Goal: Task Accomplishment & Management: Use online tool/utility

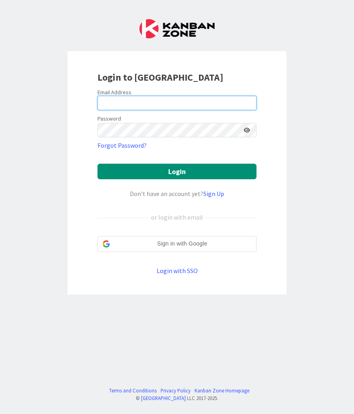
click at [108, 105] on input "email" at bounding box center [176, 103] width 159 height 14
type input "[EMAIL_ADDRESS][PERSON_NAME][DOMAIN_NAME]"
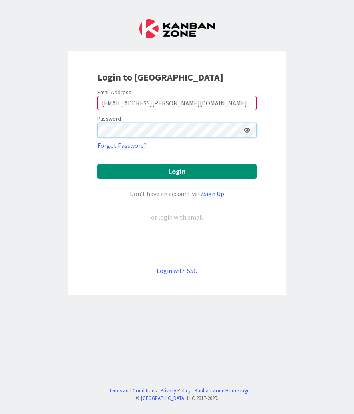
click at [97, 164] on button "Login" at bounding box center [176, 172] width 159 height 16
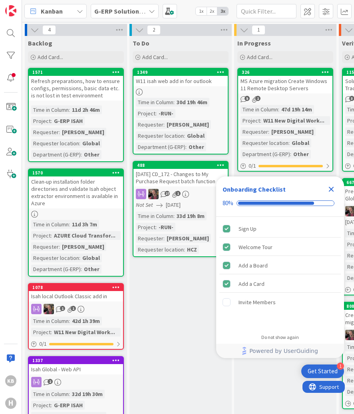
click at [326, 187] on icon "Close Checklist" at bounding box center [331, 190] width 10 height 10
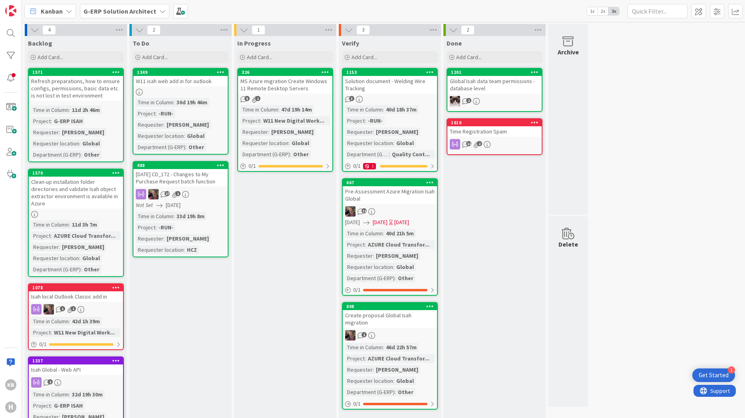
click at [131, 10] on b "G-ERP Solution Architect" at bounding box center [119, 11] width 73 height 8
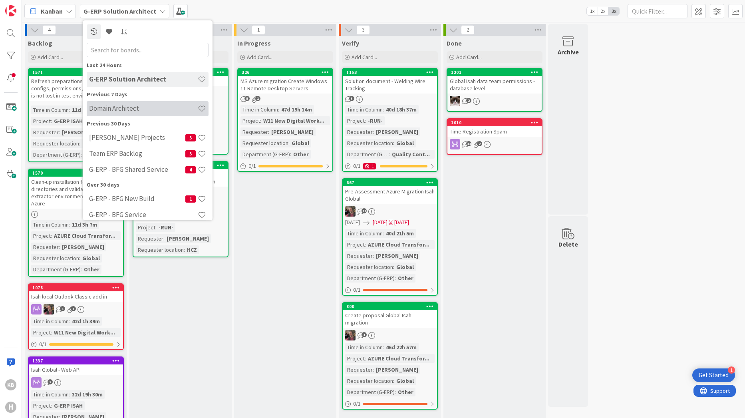
click at [110, 108] on h4 "Domain Architect" at bounding box center [143, 108] width 109 height 8
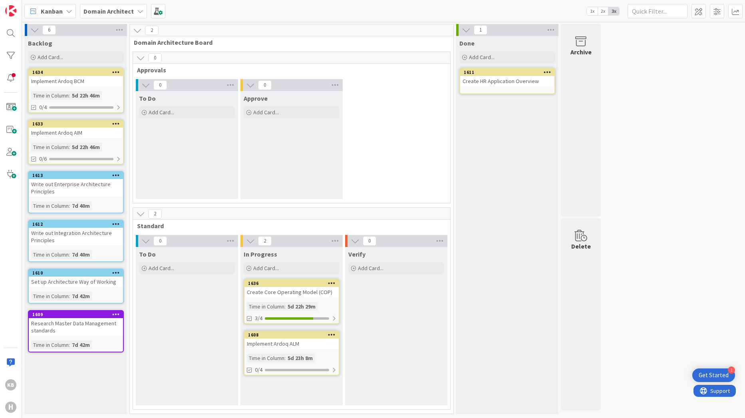
click at [260, 237] on span "2" at bounding box center [265, 241] width 14 height 10
click at [266, 246] on div "2 In Progress Add Card... 1636 Create Core Operating Model (COP) Time in [GEOGR…" at bounding box center [291, 320] width 102 height 170
drag, startPoint x: 266, startPoint y: 245, endPoint x: 266, endPoint y: 240, distance: 5.2
click at [266, 240] on span "2" at bounding box center [265, 241] width 14 height 10
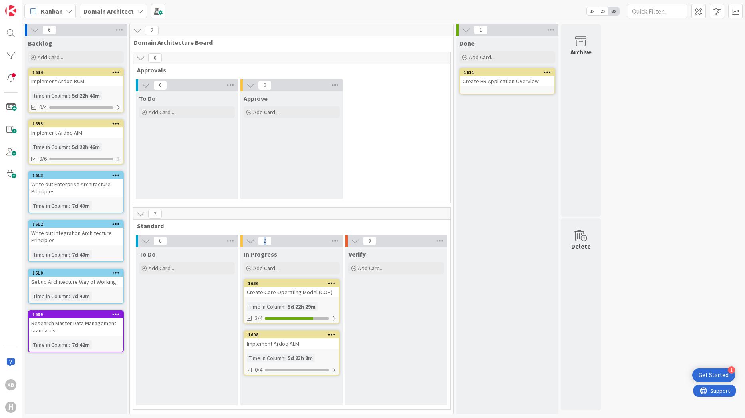
click at [266, 240] on span "2" at bounding box center [265, 241] width 14 height 10
drag, startPoint x: 266, startPoint y: 240, endPoint x: 329, endPoint y: 240, distance: 63.5
click at [326, 240] on div "2" at bounding box center [291, 241] width 102 height 12
click at [333, 239] on icon at bounding box center [335, 241] width 10 height 12
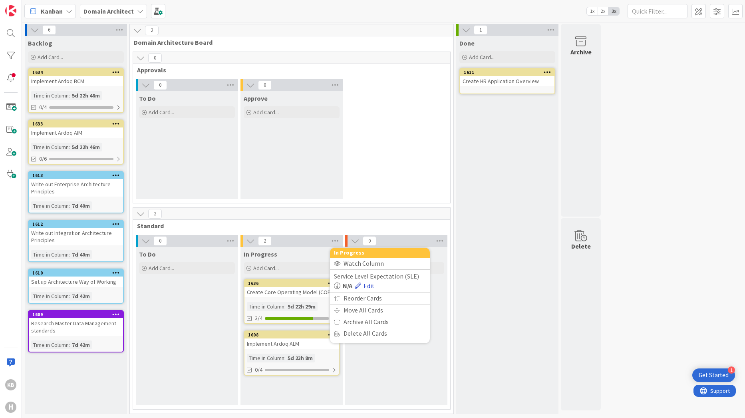
click at [353, 284] on link "Edit" at bounding box center [365, 286] width 20 height 10
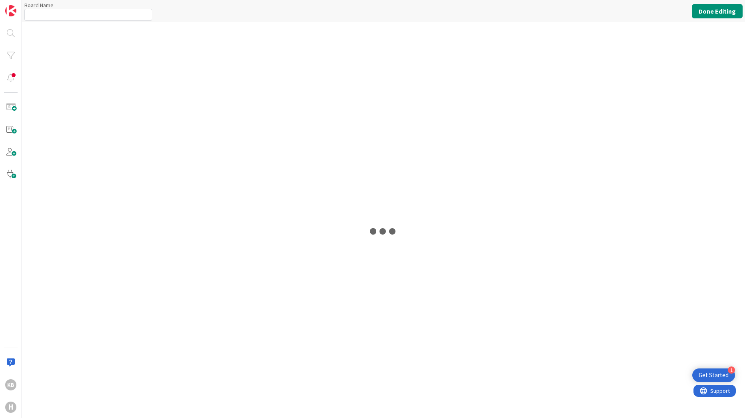
type input "Domain Architect"
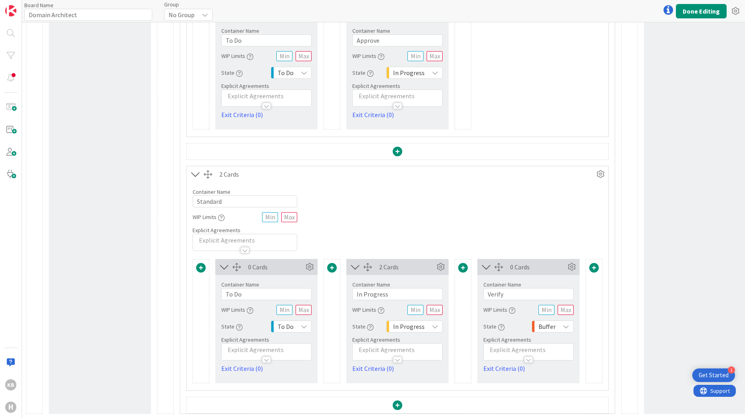
scroll to position [236, 0]
click at [353, 306] on input "text" at bounding box center [415, 310] width 16 height 10
click at [353, 305] on input "text" at bounding box center [435, 310] width 16 height 10
type input "3"
click at [353, 224] on div "Container Name 8 / 64 Standard WIP Limits Explicit Agreements" at bounding box center [398, 216] width 422 height 69
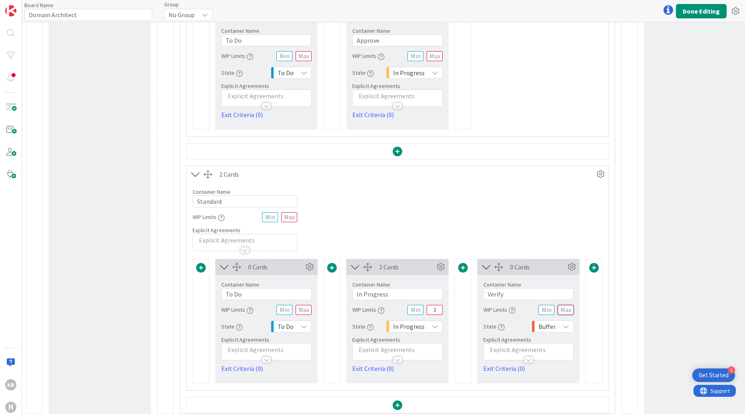
click at [353, 305] on input "text" at bounding box center [566, 310] width 16 height 10
type input "2"
click at [353, 222] on div "Container Name 8 / 64 Standard WIP Limits Explicit Agreements" at bounding box center [398, 216] width 422 height 69
click at [303, 305] on input "text" at bounding box center [304, 310] width 16 height 10
type input "2"
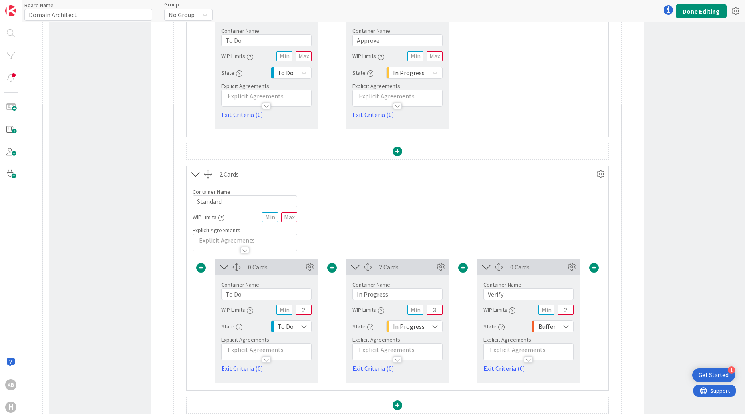
click at [353, 218] on div "Container Name 8 / 64 Standard WIP Limits Explicit Agreements" at bounding box center [398, 216] width 422 height 69
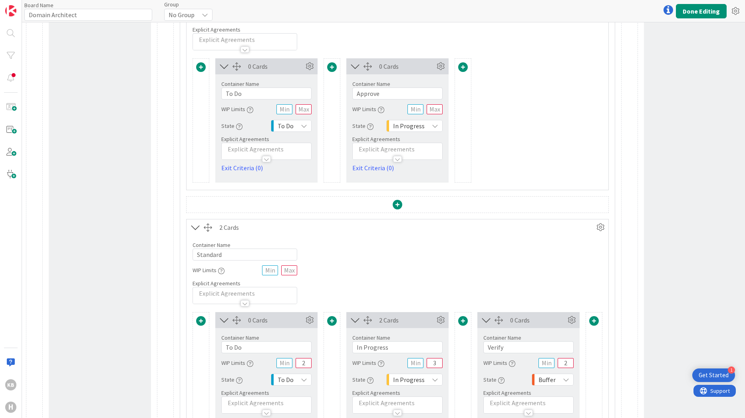
scroll to position [196, 0]
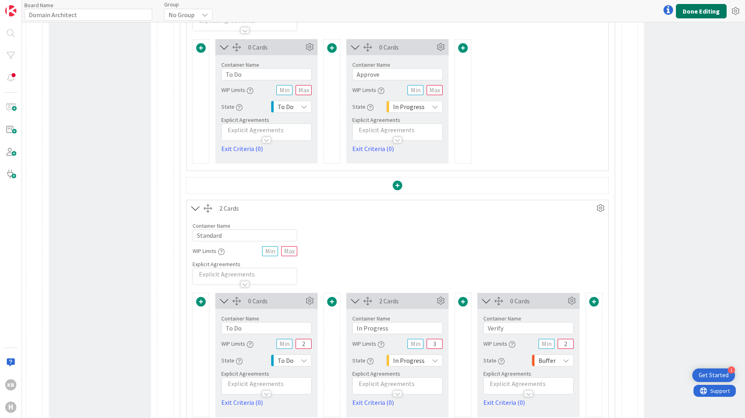
click at [353, 4] on button "Done Editing" at bounding box center [701, 11] width 51 height 14
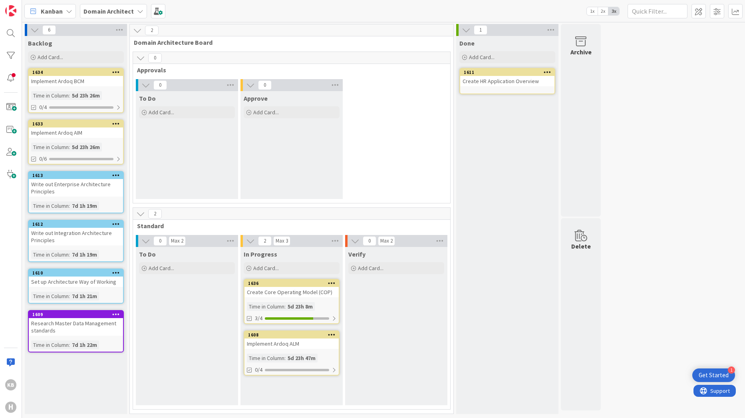
click at [274, 344] on div "Implement Ardoq ALM" at bounding box center [291, 343] width 94 height 10
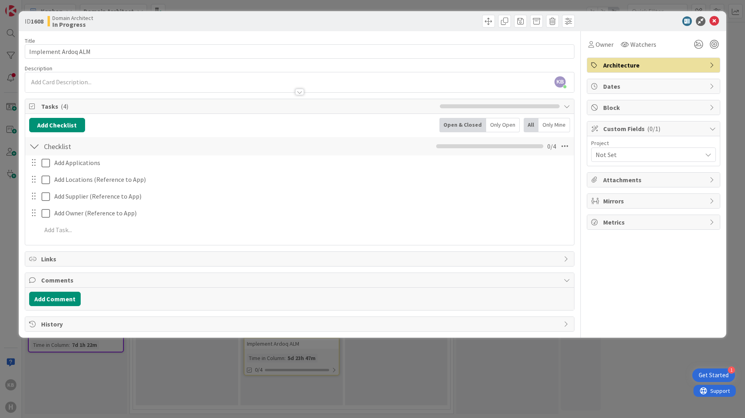
click at [19, 146] on div "ID 1608 Domain Architect In Progress Title 19 / 128 Implement Ardoq ALM Descrip…" at bounding box center [373, 174] width 708 height 326
click at [11, 146] on div "ID 1608 Domain Architect In Progress Title 19 / 128 Implement Ardoq ALM Descrip…" at bounding box center [372, 209] width 745 height 418
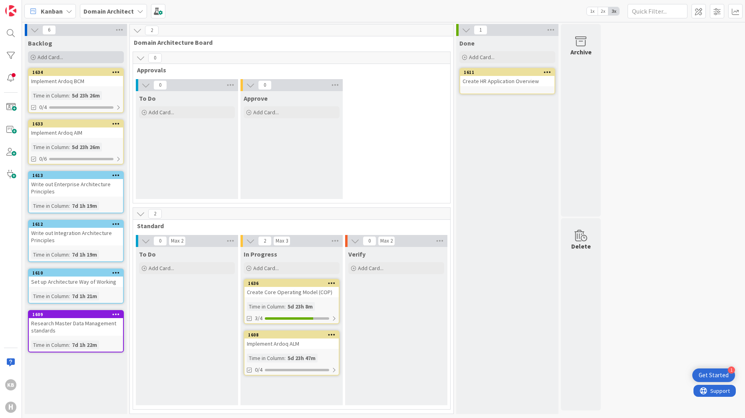
click at [66, 58] on div "Add Card..." at bounding box center [76, 57] width 96 height 12
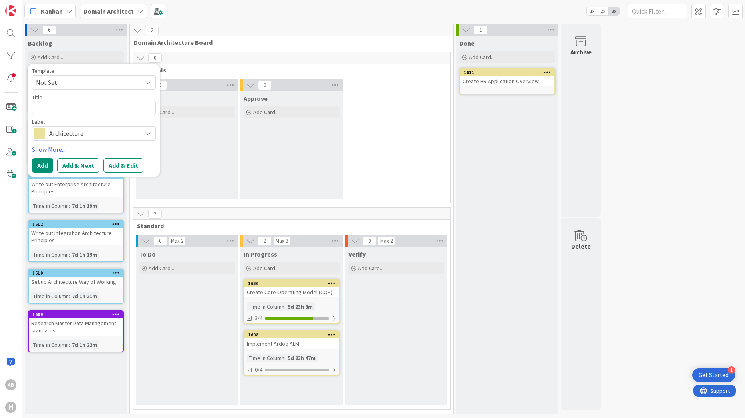
click at [127, 185] on div "6 Backlog Add Card... Template Not Set Title 0 / 128 Label Architecture Show Mo…" at bounding box center [76, 221] width 105 height 394
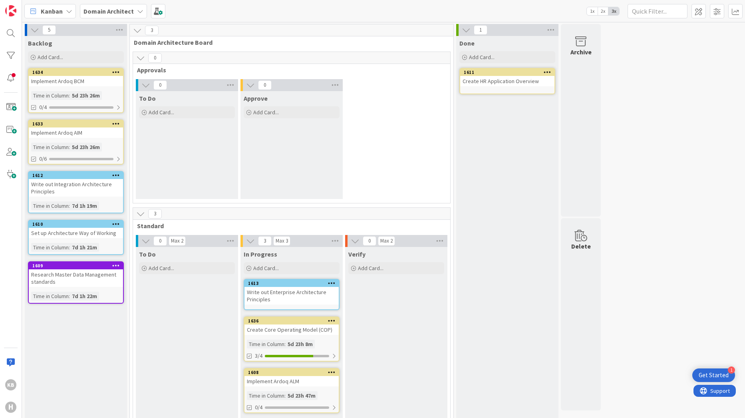
click at [353, 324] on div "Verify Add Card..." at bounding box center [396, 333] width 102 height 173
click at [295, 288] on div "Write out Enterprise Architecture Principles" at bounding box center [291, 296] width 94 height 18
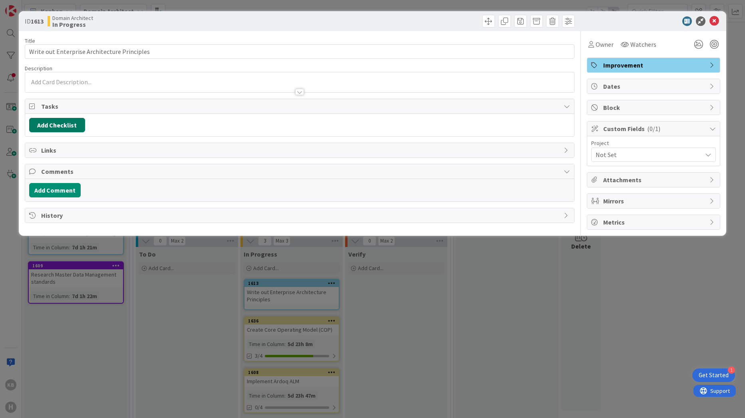
click at [56, 122] on button "Add Checklist" at bounding box center [57, 125] width 56 height 14
click at [51, 181] on button "Add" at bounding box center [43, 182] width 21 height 14
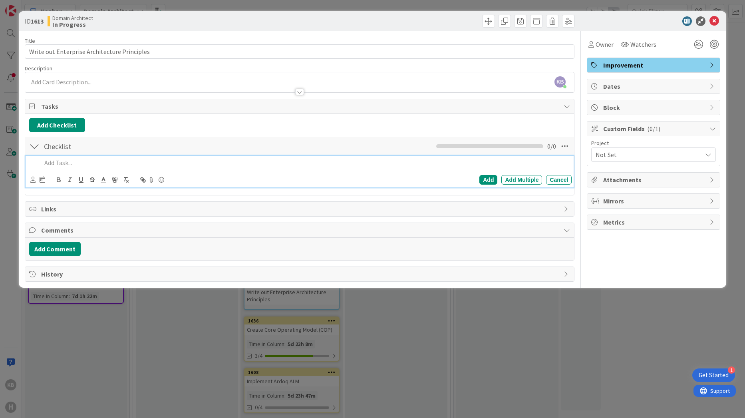
click at [60, 168] on div at bounding box center [305, 163] width 534 height 14
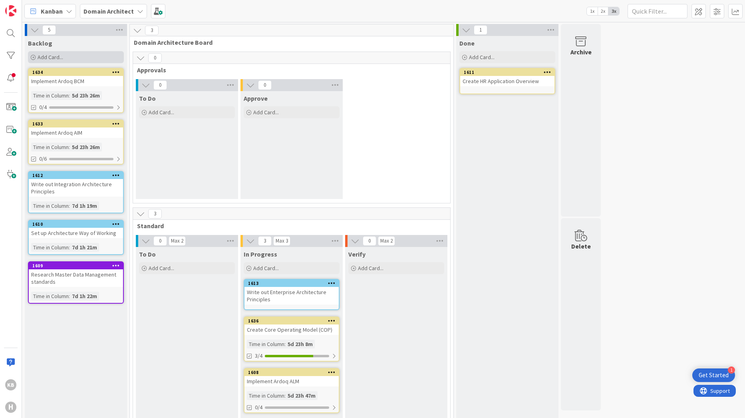
click at [80, 56] on div "Add Card..." at bounding box center [76, 57] width 96 height 12
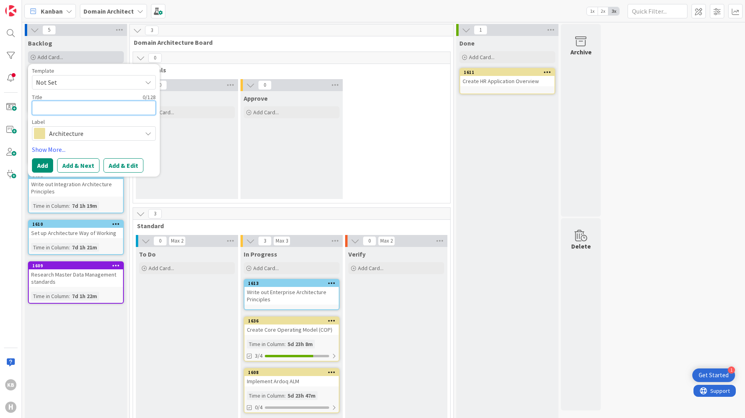
type textarea "x"
type textarea "W"
type textarea "x"
type textarea "Wr"
type textarea "x"
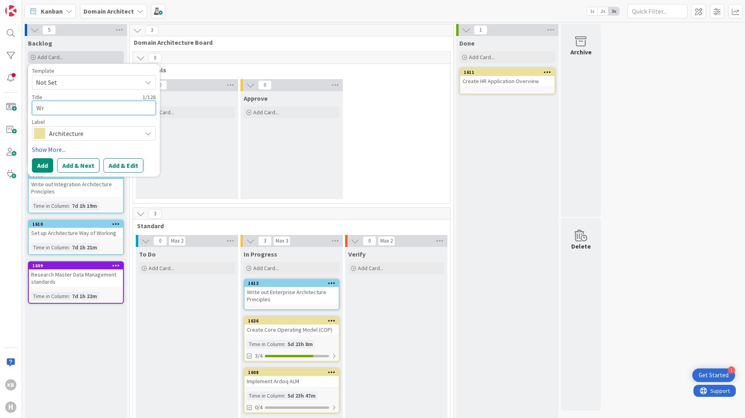
type textarea "Wri"
type textarea "x"
type textarea "Write"
type textarea "x"
type textarea "Write"
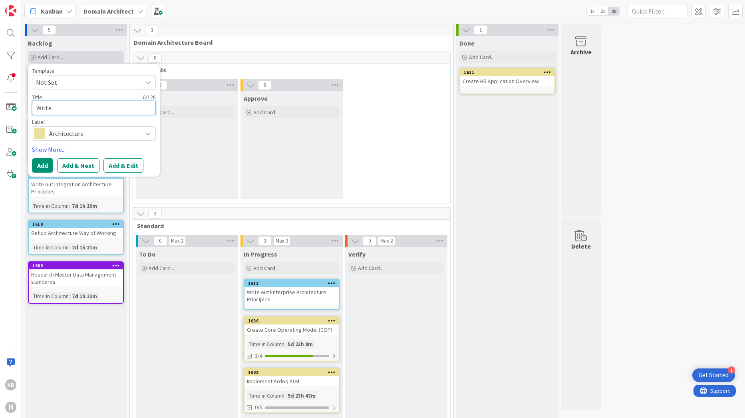
type textarea "x"
type textarea "Write O"
type textarea "x"
type textarea "Write Ot"
type textarea "x"
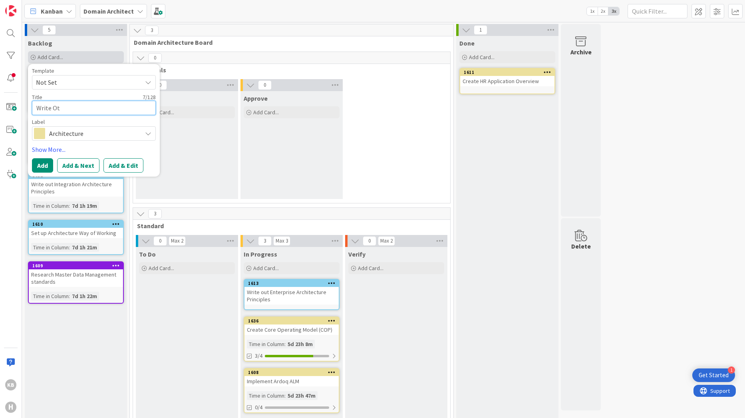
type textarea "Write Otu"
type textarea "x"
type textarea "Write Ot"
type textarea "x"
type textarea "Write O"
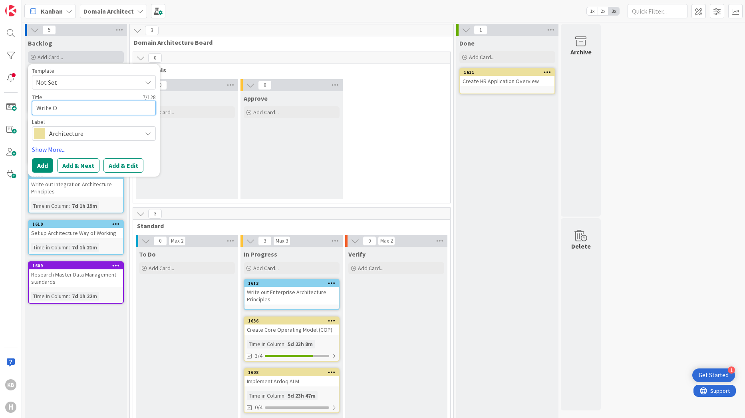
type textarea "x"
type textarea "Write"
type textarea "x"
type textarea "Write o"
type textarea "x"
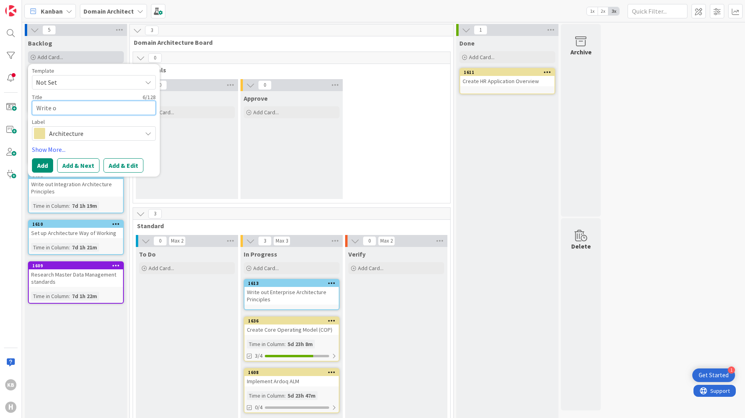
type textarea "Write ou"
type textarea "x"
type textarea "Write out"
type textarea "x"
type textarea "Write out A"
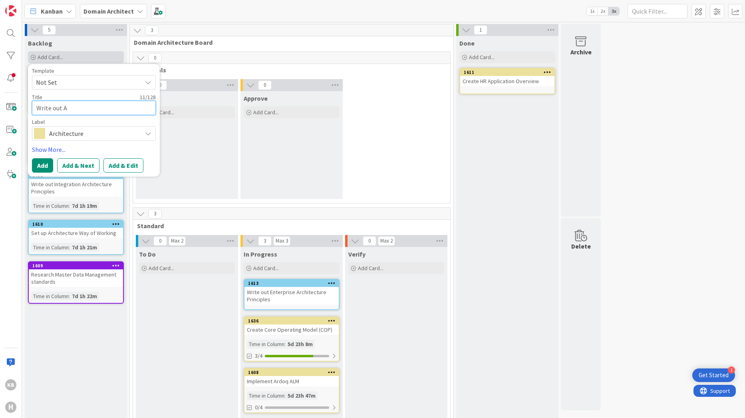
type textarea "x"
type textarea "Write out Ar"
type textarea "x"
type textarea "Write out Arc"
type textarea "x"
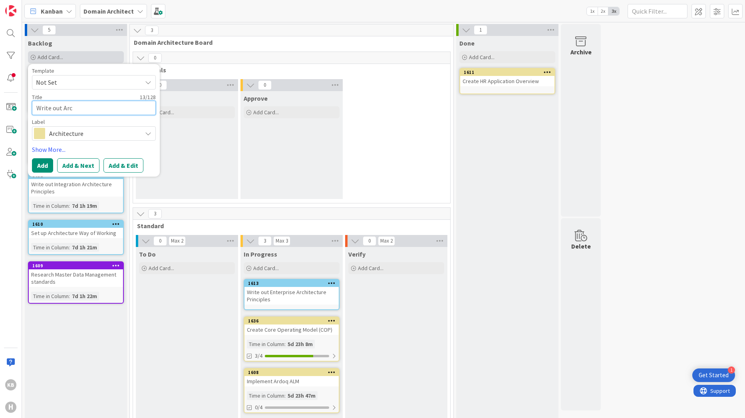
type textarea "Write out Arch"
type textarea "x"
type textarea "Write out Archi"
type textarea "x"
type textarea "Write out [PERSON_NAME]"
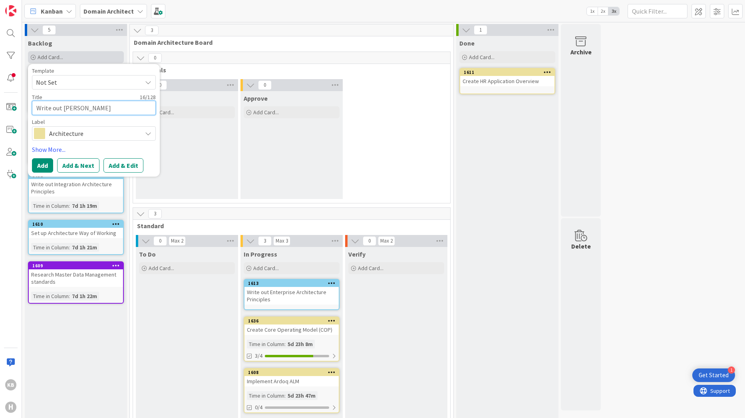
type textarea "x"
type textarea "Write out Archiec"
type textarea "x"
type textarea "Write out Archiect"
type textarea "x"
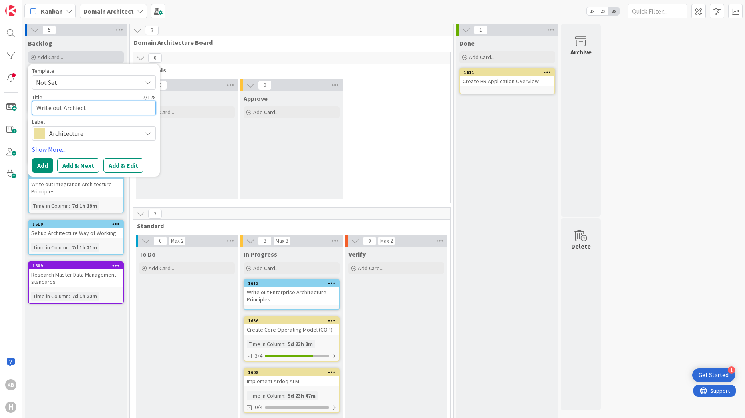
type textarea "Write out Archiectu"
type textarea "x"
type textarea "Write out Archiecture"
type textarea "x"
type textarea "Write out Archiectur"
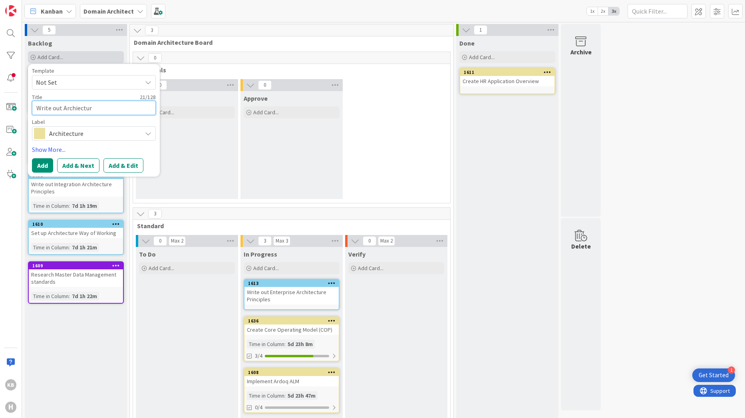
type textarea "x"
type textarea "Write out Archiectu"
type textarea "x"
type textarea "Write out Archiect"
type textarea "x"
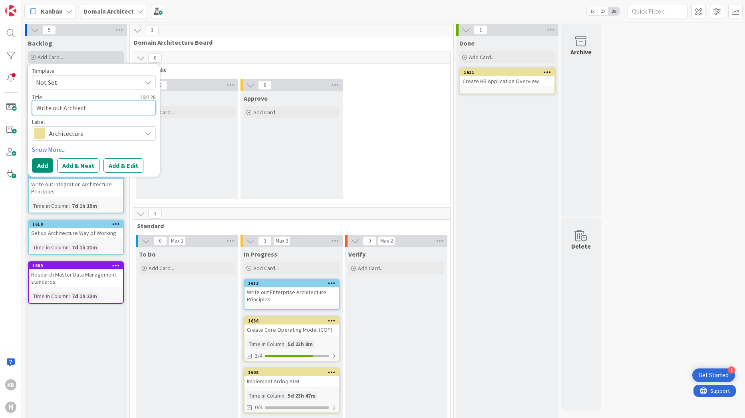
type textarea "Write out Archiec"
type textarea "x"
type textarea "Write out [PERSON_NAME]"
type textarea "x"
type textarea "Write out Archi"
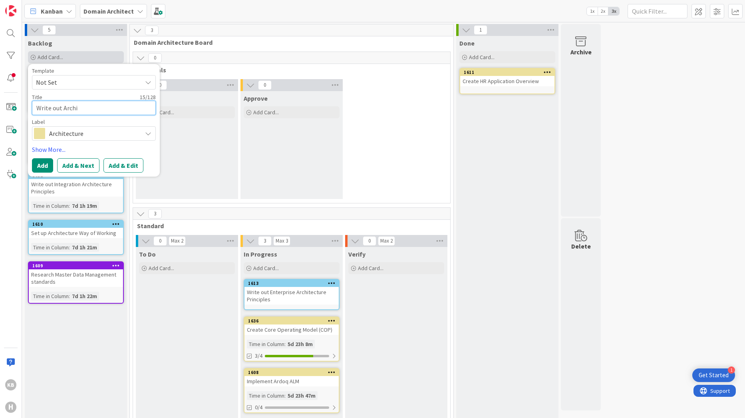
type textarea "x"
type textarea "Write out Arch"
type textarea "x"
type textarea "Write out Arc"
type textarea "x"
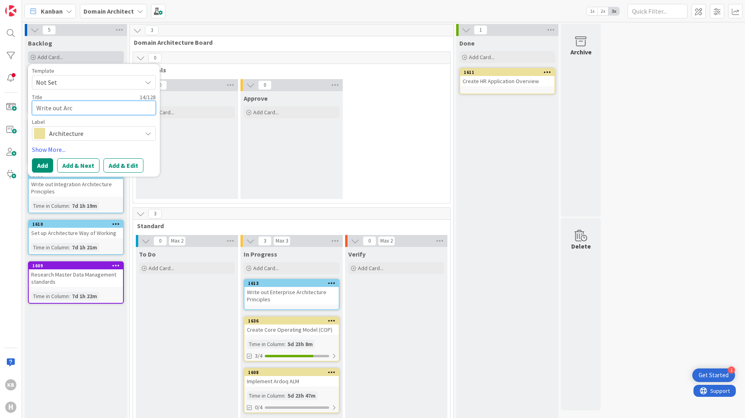
type textarea "Write out Ar"
type textarea "x"
type textarea "Write out A"
type textarea "x"
type textarea "Write out"
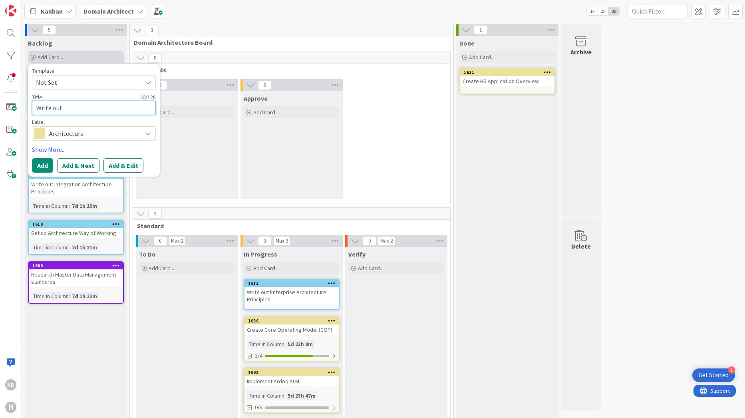
type textarea "x"
type textarea "Write out H"
type textarea "x"
type textarea "Write out [PERSON_NAME]"
type textarea "x"
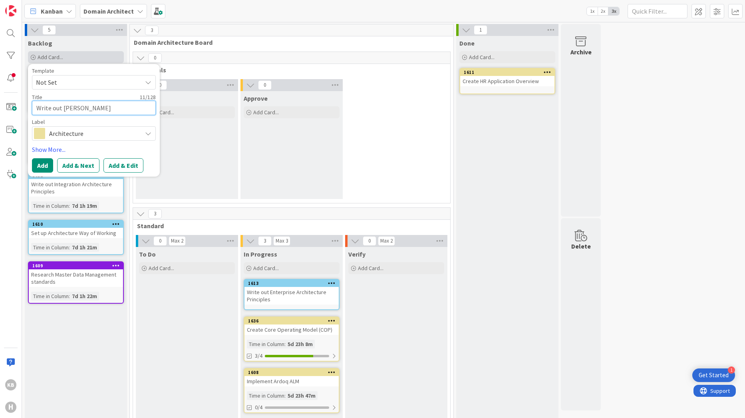
type textarea "Write out Huis"
type textarea "x"
type textarea "Write out Huism"
type textarea "x"
type textarea "Write out Huisma"
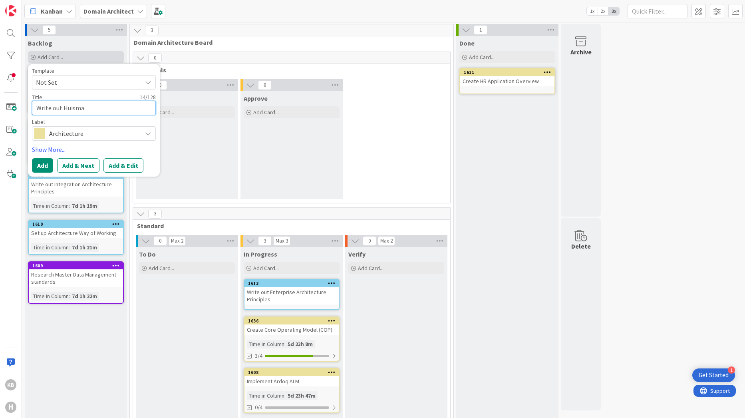
type textarea "x"
type textarea "Write out [PERSON_NAME]"
type textarea "x"
type textarea "Write out [PERSON_NAME] A"
type textarea "x"
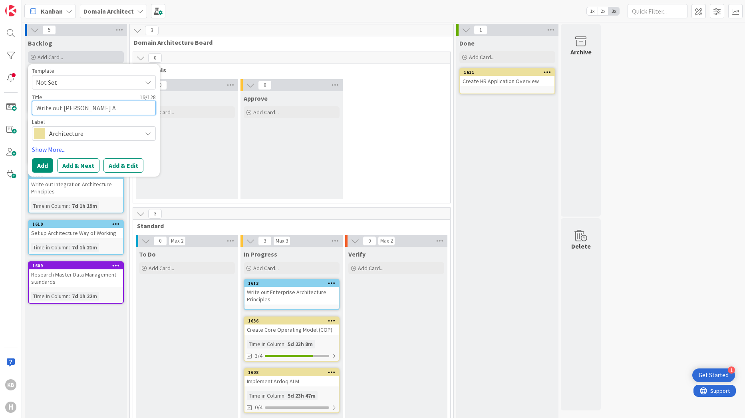
type textarea "Write out [PERSON_NAME] Ar"
type textarea "x"
type textarea "Write out [PERSON_NAME] Arch"
type textarea "x"
type textarea "Write out [PERSON_NAME] Archi"
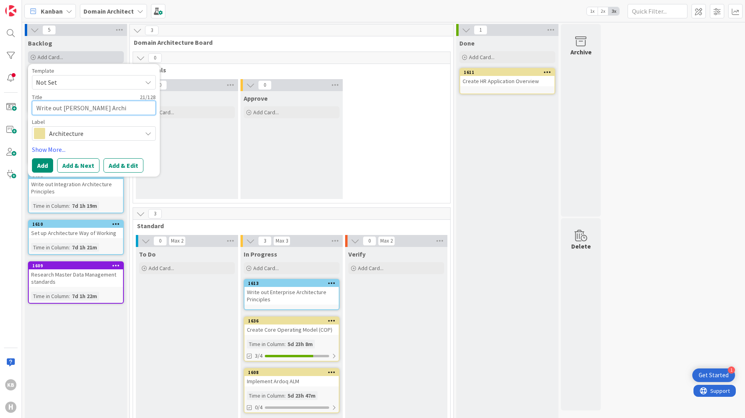
type textarea "x"
type textarea "Write out [PERSON_NAME]"
type textarea "x"
type textarea "Write out [PERSON_NAME] Archite"
type textarea "x"
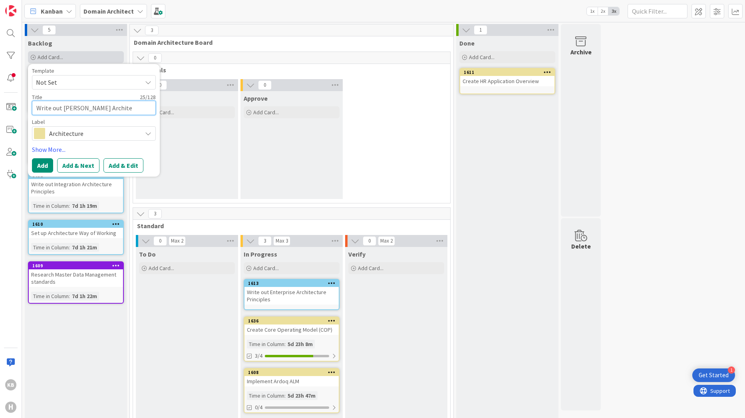
type textarea "Write out [PERSON_NAME] Architec"
type textarea "x"
type textarea "Write out [PERSON_NAME] Architect"
type textarea "x"
type textarea "Write out [PERSON_NAME]"
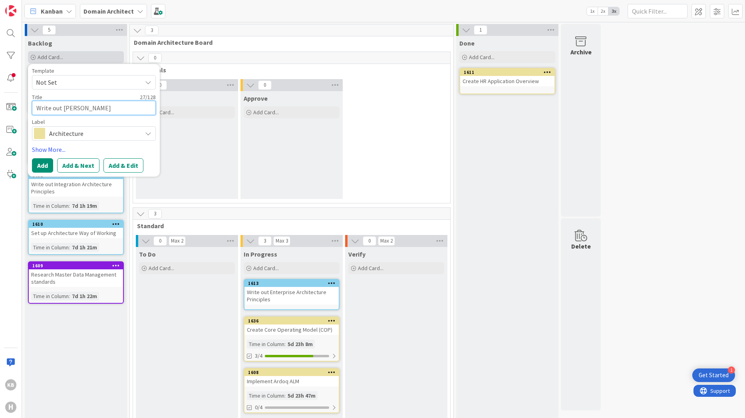
type textarea "x"
type textarea "Write out [PERSON_NAME] Architectur"
type textarea "x"
type textarea "Write out [PERSON_NAME] Architecture"
type textarea "x"
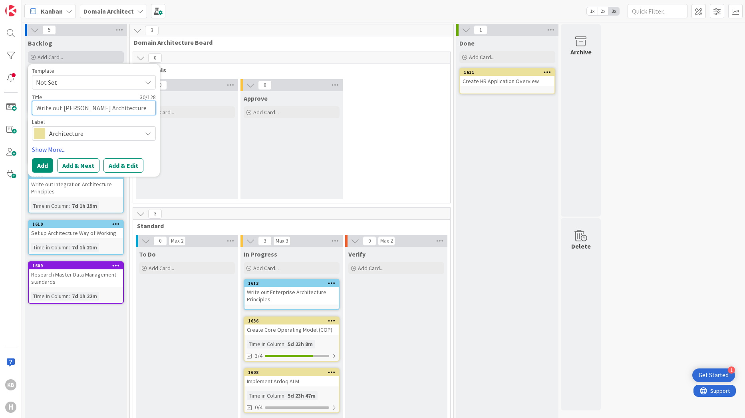
type textarea "Write out [PERSON_NAME] Architecture"
type textarea "x"
type textarea "Write out [PERSON_NAME] Architecture P"
type textarea "x"
type textarea "Write out [PERSON_NAME] Architecture Pr"
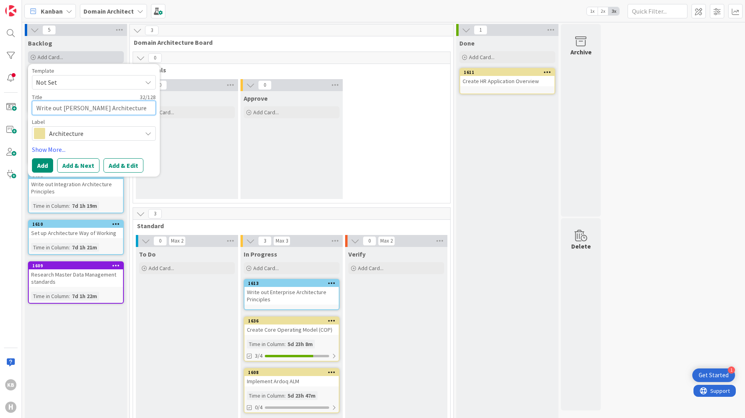
type textarea "x"
type textarea "Write out [PERSON_NAME] Architecture Pri"
type textarea "x"
type textarea "Write out [PERSON_NAME] Architecture Prin"
type textarea "x"
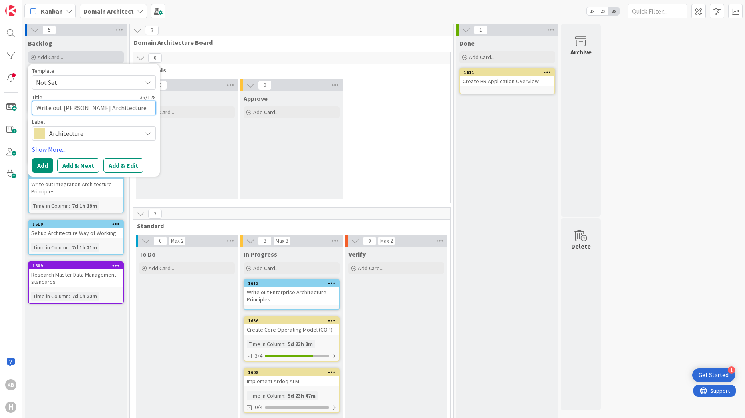
type textarea "Write out [PERSON_NAME] Architecture Princ"
type textarea "x"
type textarea "Write out [PERSON_NAME] Architecture Princi"
type textarea "x"
type textarea "Write out [PERSON_NAME] Architecture Princip"
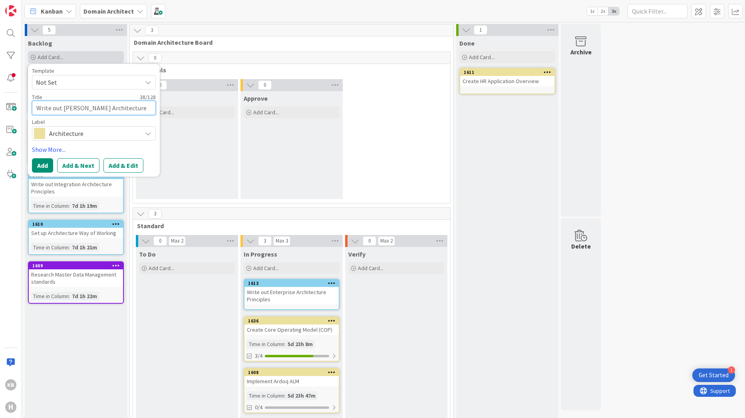
type textarea "x"
type textarea "Write out [PERSON_NAME] Architecture Principe"
type textarea "x"
type textarea "Write out [PERSON_NAME] Architecture Princip"
type textarea "x"
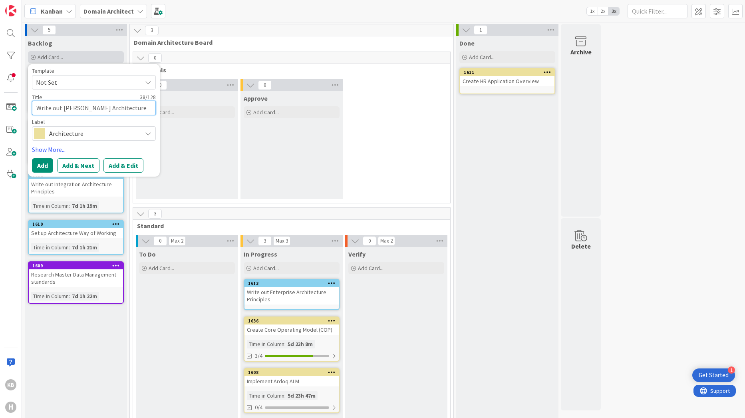
type textarea "Write out [PERSON_NAME] Architecture Principl"
type textarea "x"
type textarea "Write out [PERSON_NAME] Architecture Principle"
type textarea "x"
type textarea "Write out [PERSON_NAME] Architecture Principles"
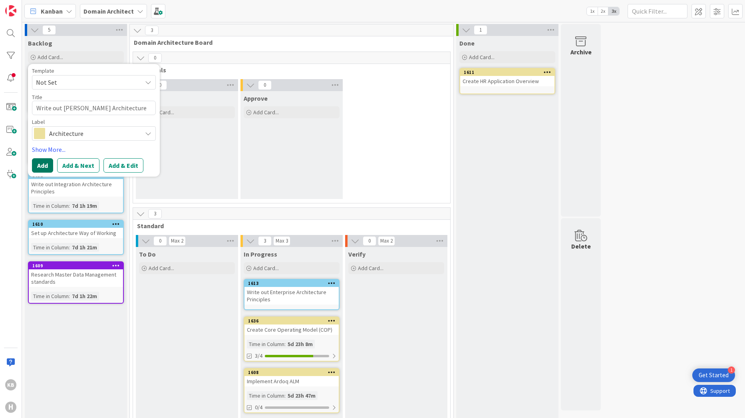
click at [36, 162] on button "Add" at bounding box center [42, 165] width 21 height 14
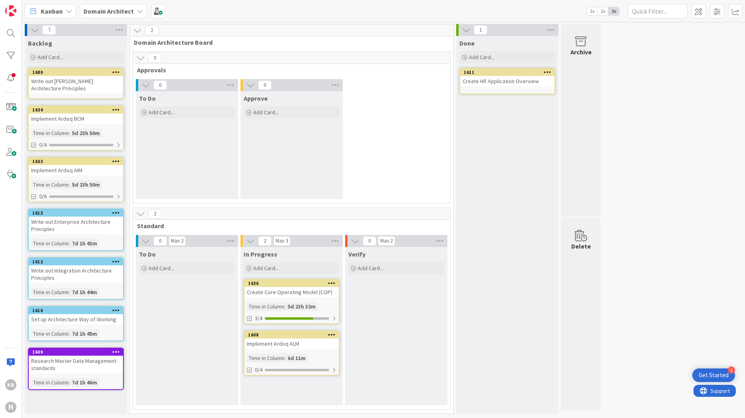
click at [72, 82] on div "Write out [PERSON_NAME] Architecture Principles" at bounding box center [76, 85] width 94 height 18
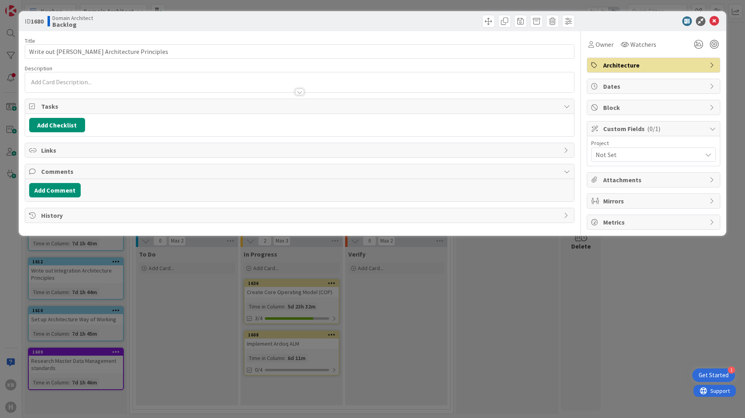
click at [353, 67] on span "Architecture" at bounding box center [654, 65] width 102 height 10
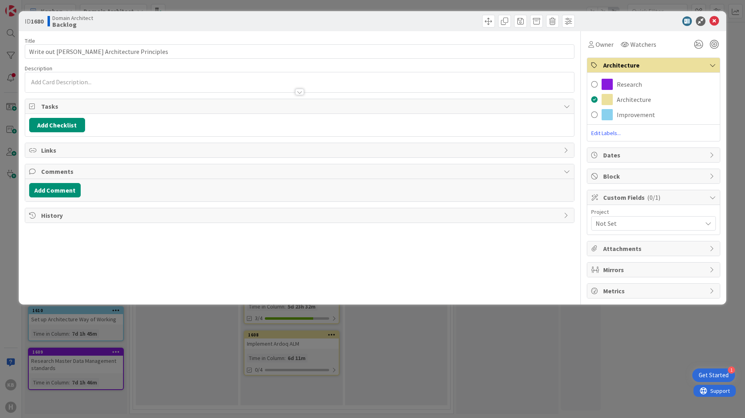
click at [353, 116] on span at bounding box center [607, 114] width 11 height 11
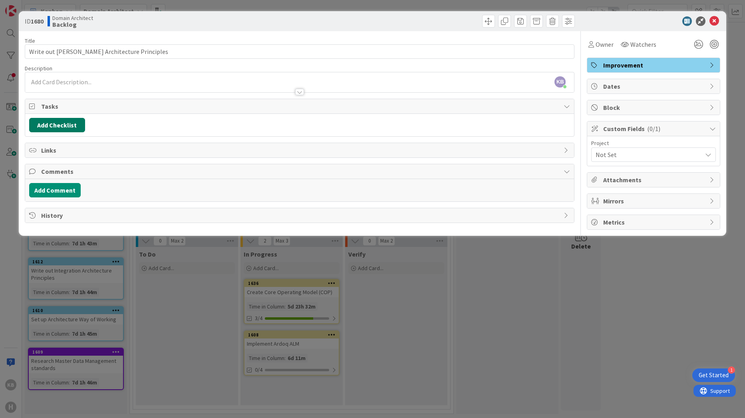
click at [71, 125] on button "Add Checklist" at bounding box center [57, 125] width 56 height 14
drag, startPoint x: 48, startPoint y: 185, endPoint x: 65, endPoint y: 166, distance: 25.2
click at [49, 185] on button "Add" at bounding box center [43, 182] width 21 height 14
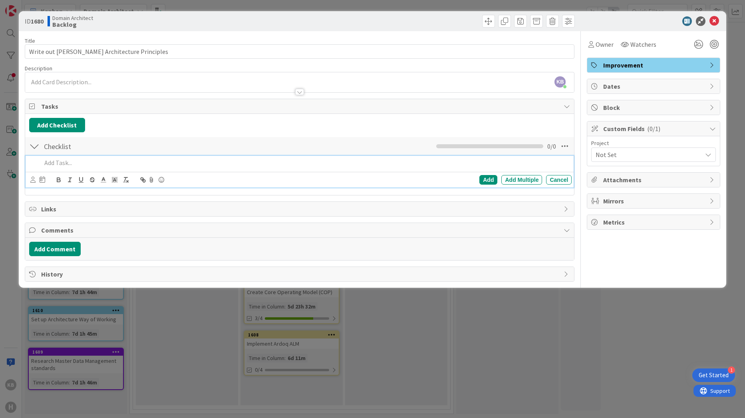
click at [80, 161] on p at bounding box center [305, 162] width 527 height 9
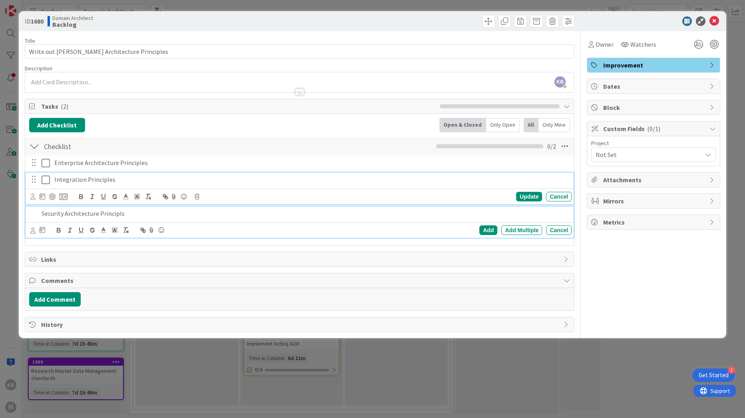
click at [87, 179] on p "Integration Principles" at bounding box center [311, 179] width 514 height 9
click at [153, 209] on p "Security Architecture Principls" at bounding box center [305, 213] width 527 height 9
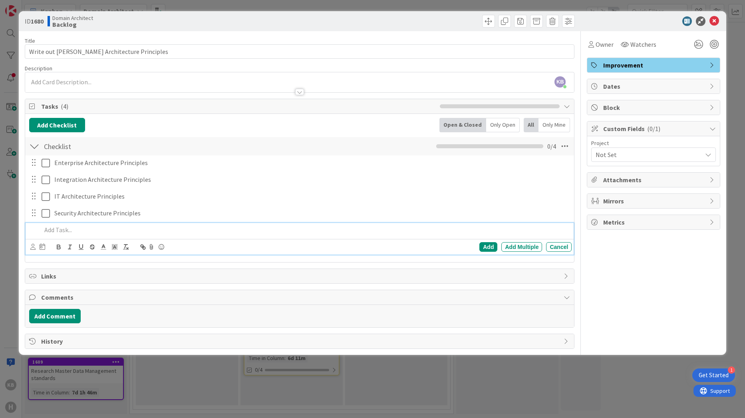
click at [158, 265] on div "Title 41 / 128 Write out [PERSON_NAME] Architecture Principles Description KB […" at bounding box center [300, 190] width 550 height 318
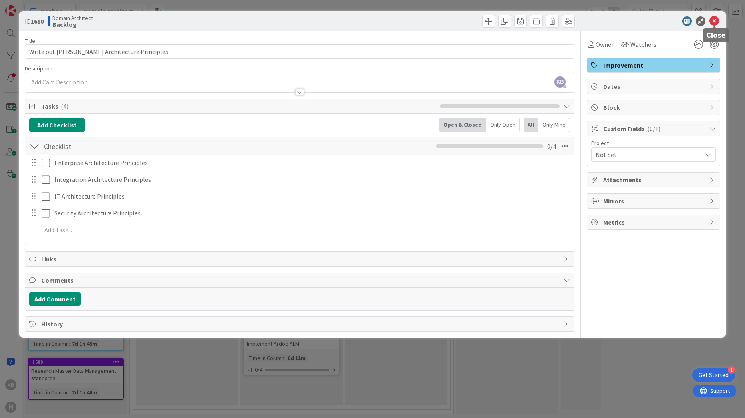
click at [353, 19] on icon at bounding box center [714, 21] width 10 height 10
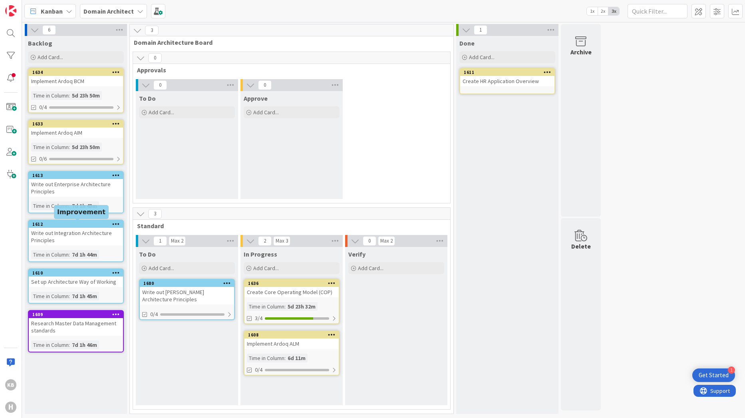
click at [111, 223] on div at bounding box center [116, 224] width 14 height 6
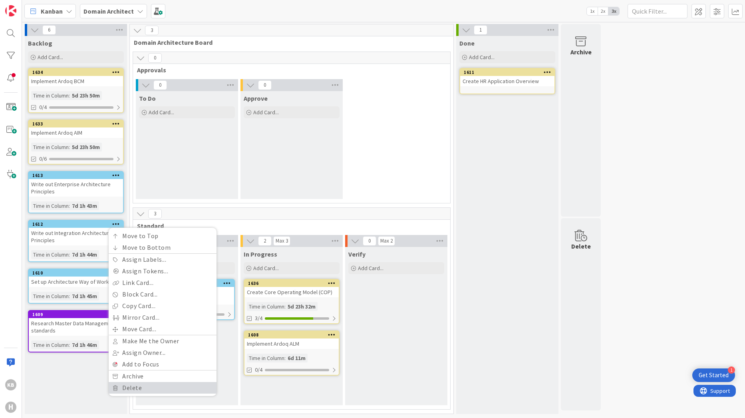
click at [133, 390] on link "Delete" at bounding box center [163, 388] width 108 height 12
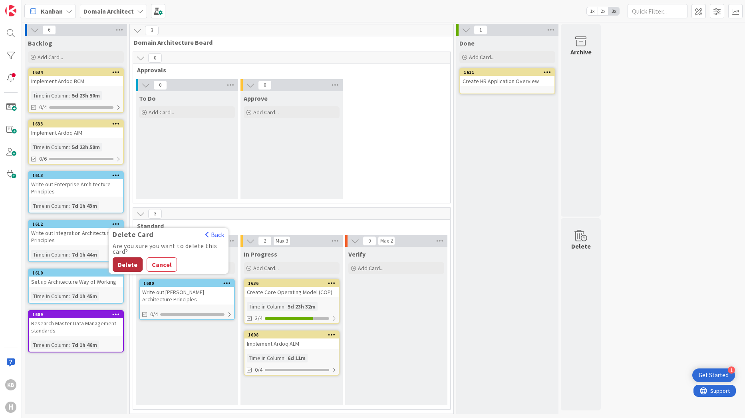
click at [131, 265] on button "Delete" at bounding box center [128, 264] width 30 height 14
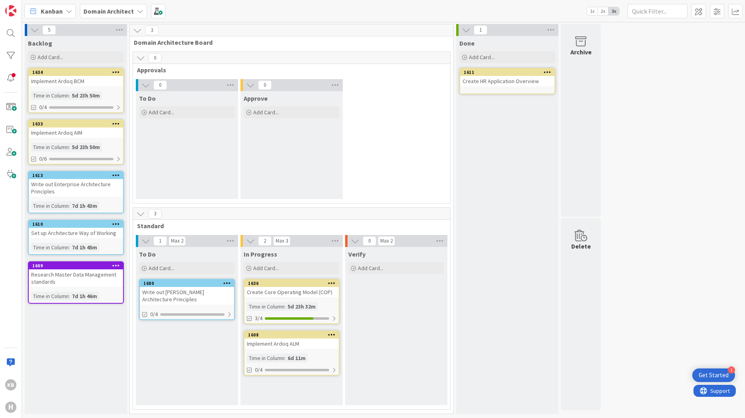
click at [112, 175] on div at bounding box center [116, 176] width 14 height 6
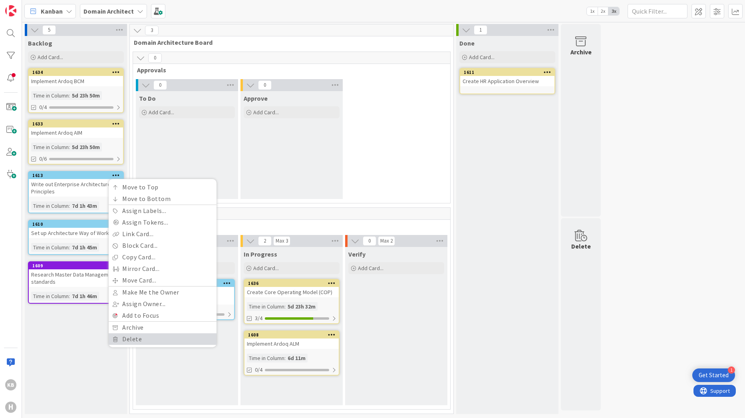
click at [127, 340] on link "Delete" at bounding box center [163, 339] width 108 height 12
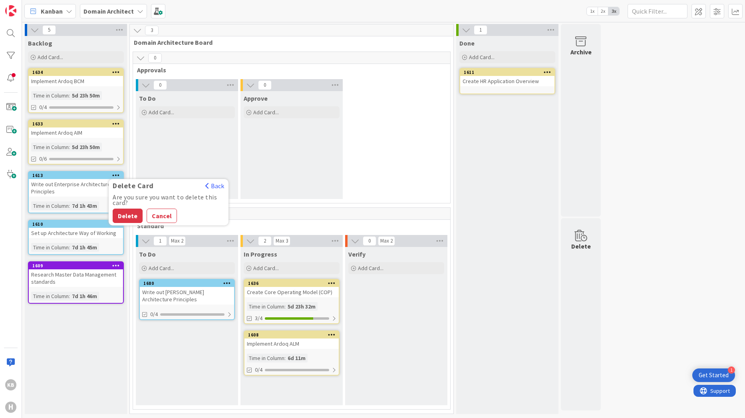
drag, startPoint x: 127, startPoint y: 212, endPoint x: 135, endPoint y: 261, distance: 49.3
click at [127, 212] on button "Delete" at bounding box center [128, 216] width 30 height 14
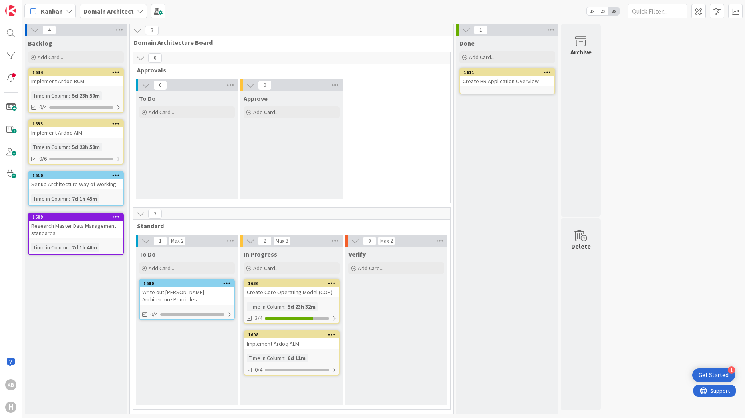
click at [108, 338] on div "Backlog Add Card... Template Not Set Title 0 / 128 Label Architecture Show More…" at bounding box center [76, 225] width 102 height 378
click at [353, 167] on div "0 To Do Add Card... 0 Approve Add Card..." at bounding box center [292, 141] width 314 height 124
click at [150, 30] on span "3" at bounding box center [152, 31] width 14 height 10
click at [350, 109] on div "0 To Do Add Card... 0 Approve Add Card..." at bounding box center [292, 141] width 314 height 124
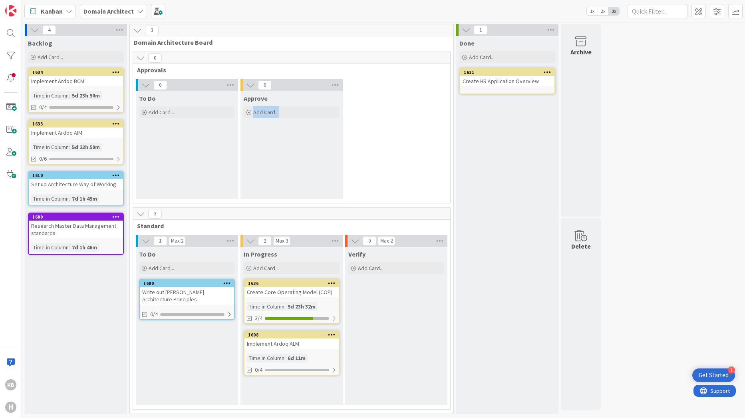
drag, startPoint x: 350, startPoint y: 109, endPoint x: 377, endPoint y: 141, distance: 41.4
click at [353, 141] on div "0 To Do Add Card... 0 Approve Add Card..." at bounding box center [292, 141] width 314 height 124
click at [297, 288] on div "Create Core Operating Model (COP)" at bounding box center [291, 292] width 94 height 10
click at [289, 292] on div "Create Core Operating Model (COP)" at bounding box center [291, 292] width 94 height 10
click at [4, 79] on div at bounding box center [11, 78] width 16 height 16
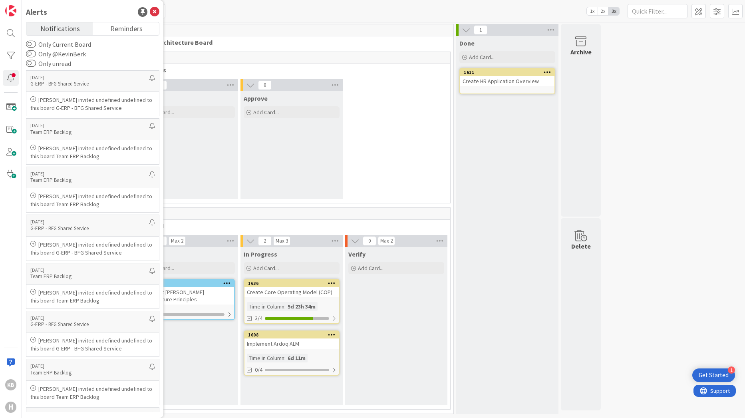
click at [348, 78] on div "0 Approvals 0 To Do Add Card... 0 Approve Add Card..." at bounding box center [292, 128] width 318 height 152
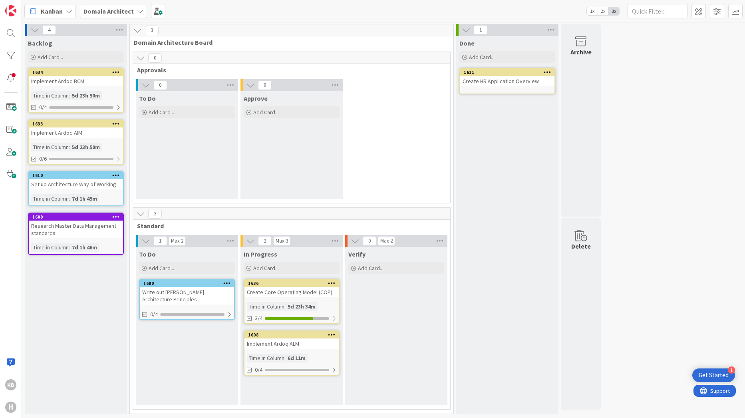
click at [128, 10] on b "Domain Architect" at bounding box center [108, 11] width 50 height 8
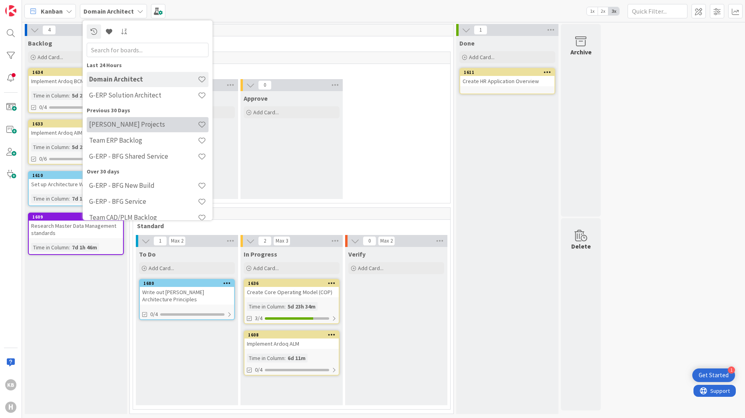
click at [108, 129] on div "[PERSON_NAME] Projects" at bounding box center [148, 124] width 122 height 15
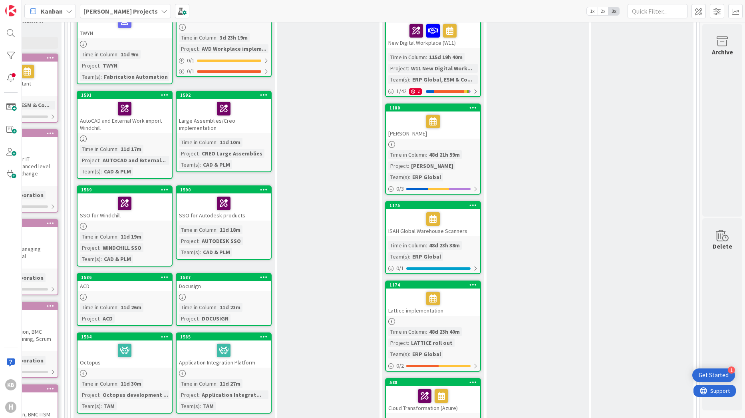
scroll to position [80, 281]
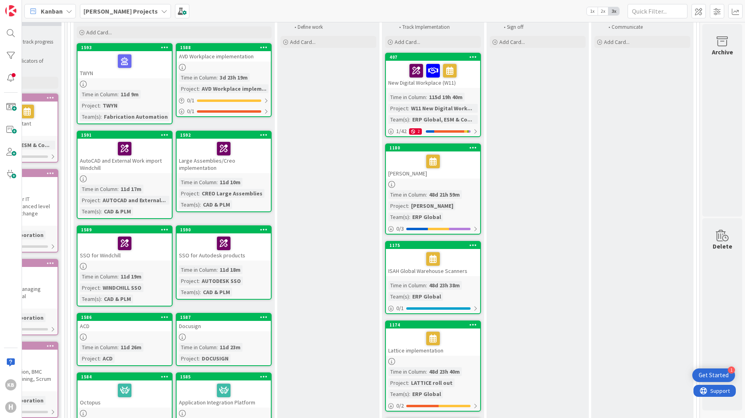
click at [353, 75] on div at bounding box center [432, 70] width 89 height 17
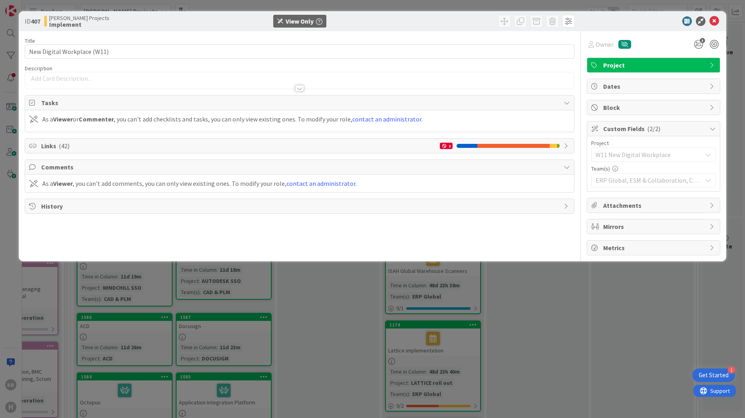
click at [144, 135] on div "Title 27 / 128 New Digital Workplace (W11) Description Owner 3 Project Tasks As…" at bounding box center [300, 143] width 550 height 224
click at [140, 146] on span "Links ( 42 )" at bounding box center [238, 146] width 395 height 10
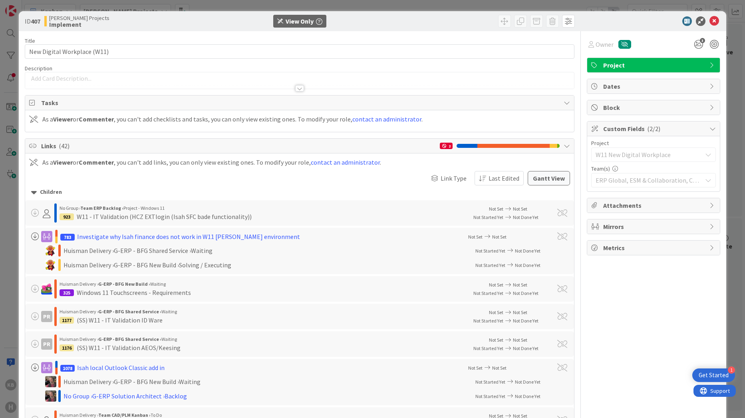
click at [151, 146] on span "Links ( 42 )" at bounding box center [238, 146] width 395 height 10
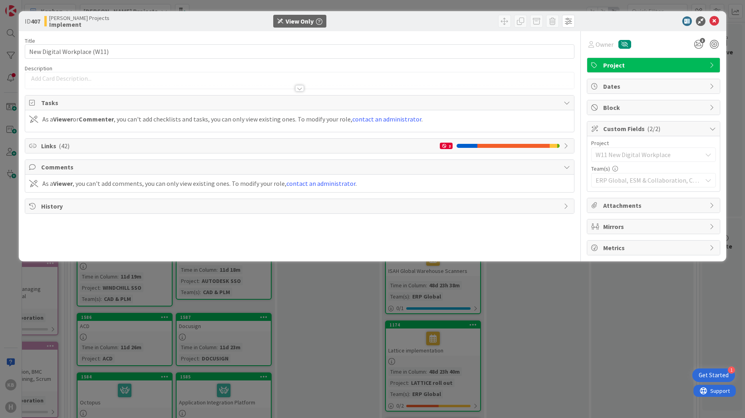
click at [141, 106] on span "Tasks" at bounding box center [300, 103] width 519 height 10
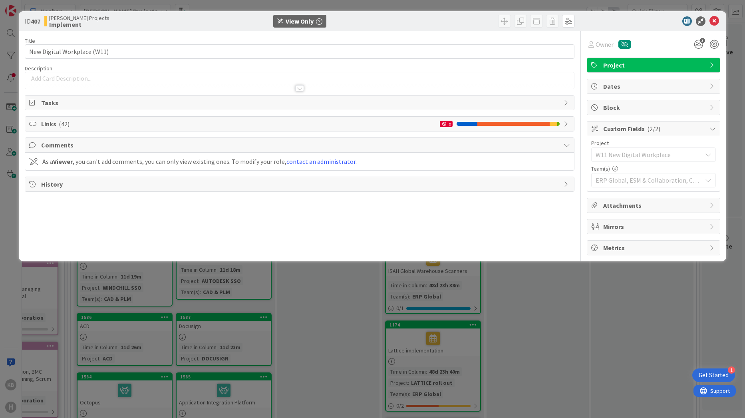
click at [141, 125] on span "Links ( 42 )" at bounding box center [238, 124] width 395 height 10
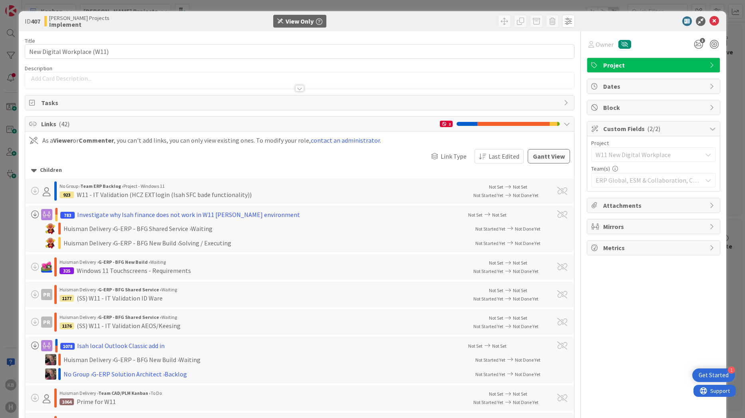
click at [353, 16] on div "ID 407 [PERSON_NAME] Projects Implement View Only" at bounding box center [373, 21] width 708 height 20
click at [353, 20] on icon at bounding box center [714, 21] width 10 height 10
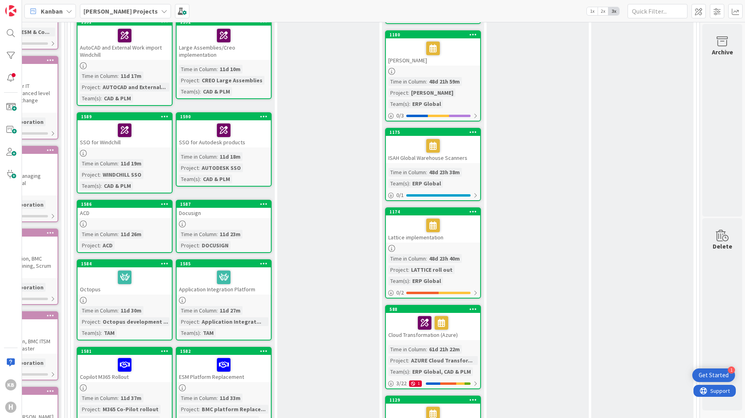
scroll to position [120, 281]
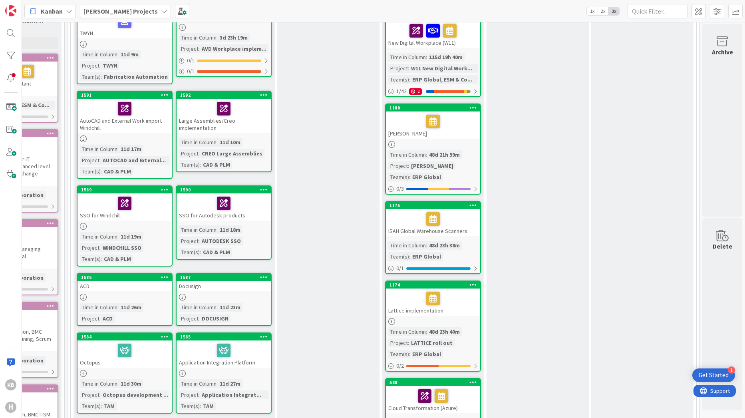
click at [353, 130] on div "[PERSON_NAME]" at bounding box center [433, 124] width 94 height 27
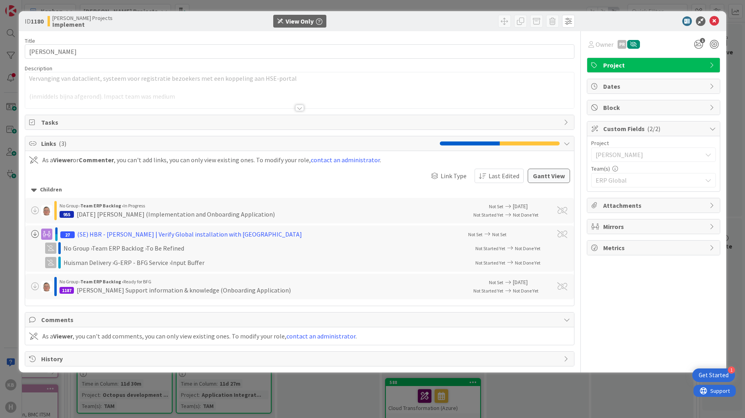
click at [308, 108] on div at bounding box center [300, 104] width 550 height 9
click at [301, 109] on div at bounding box center [299, 108] width 9 height 6
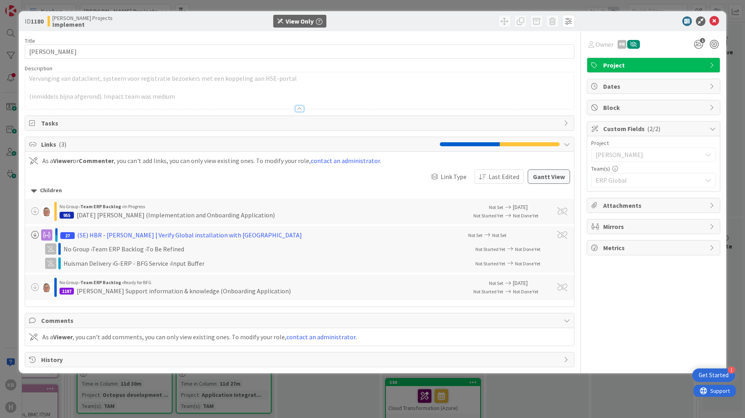
click at [353, 16] on icon at bounding box center [714, 21] width 10 height 10
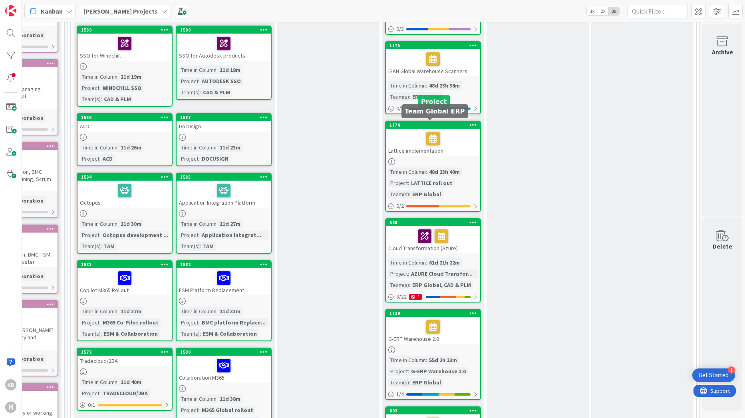
click at [353, 130] on div at bounding box center [432, 138] width 89 height 17
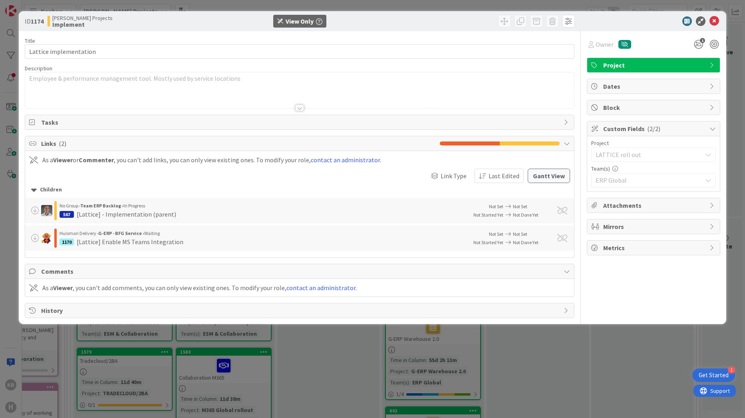
click at [295, 108] on div at bounding box center [299, 108] width 9 height 6
click at [353, 17] on icon at bounding box center [714, 21] width 10 height 10
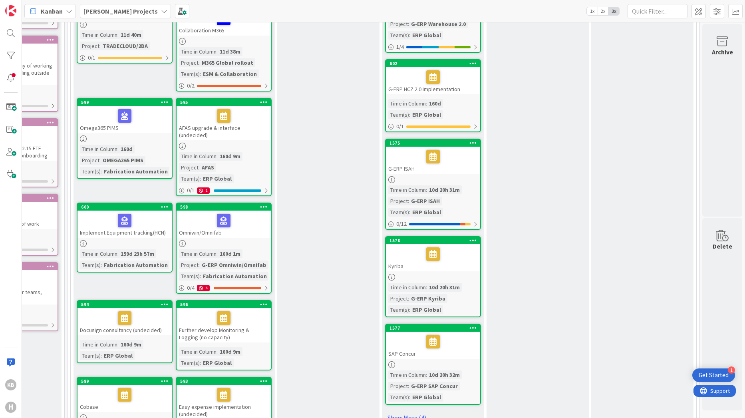
scroll to position [639, 281]
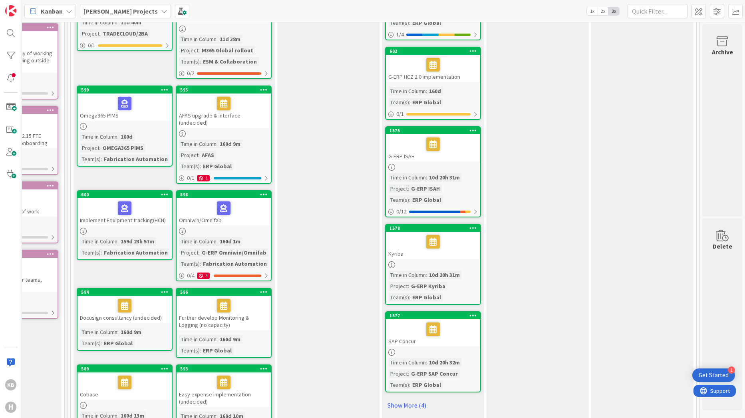
click at [353, 239] on div "Kyriba" at bounding box center [433, 245] width 94 height 27
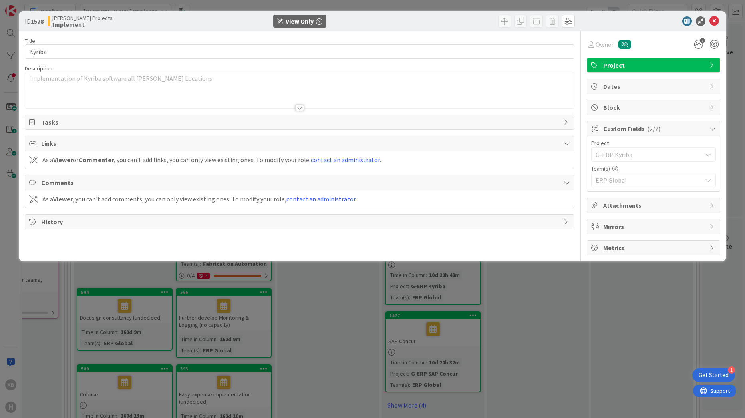
click at [294, 107] on div at bounding box center [299, 98] width 549 height 20
click at [353, 20] on div at bounding box center [649, 21] width 141 height 10
click at [353, 22] on icon at bounding box center [714, 21] width 10 height 10
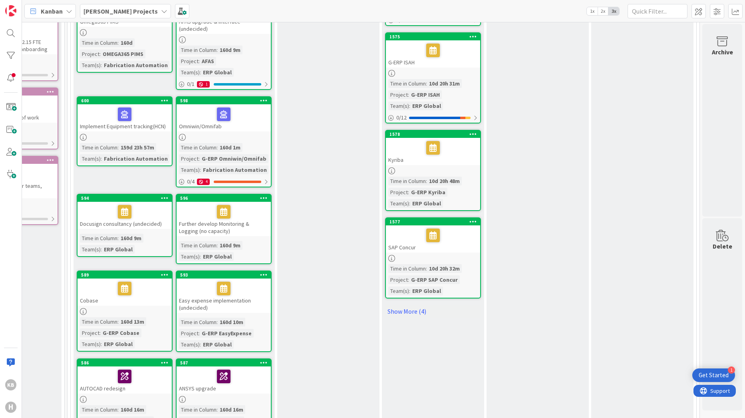
scroll to position [719, 281]
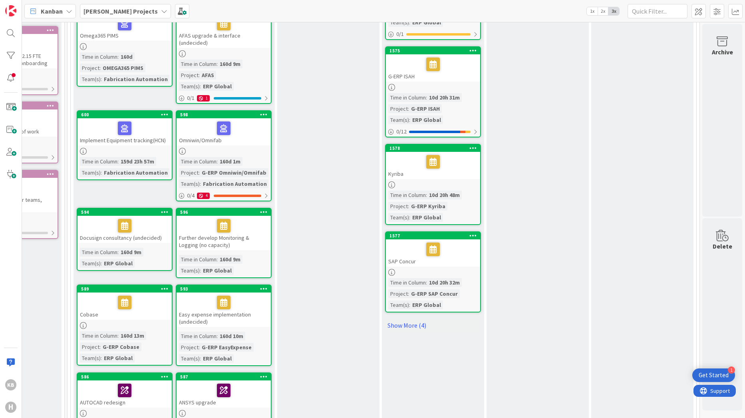
click at [137, 218] on div at bounding box center [124, 225] width 89 height 17
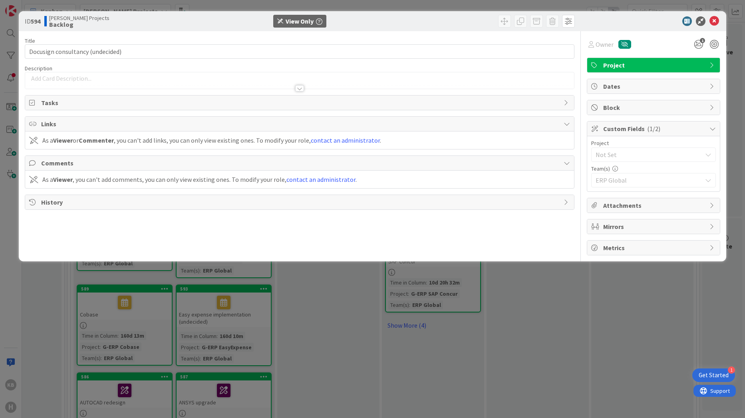
click at [248, 306] on div "ID 594 [PERSON_NAME] Projects Backlog View Only Title 32 / 128 Docusign consult…" at bounding box center [372, 209] width 745 height 418
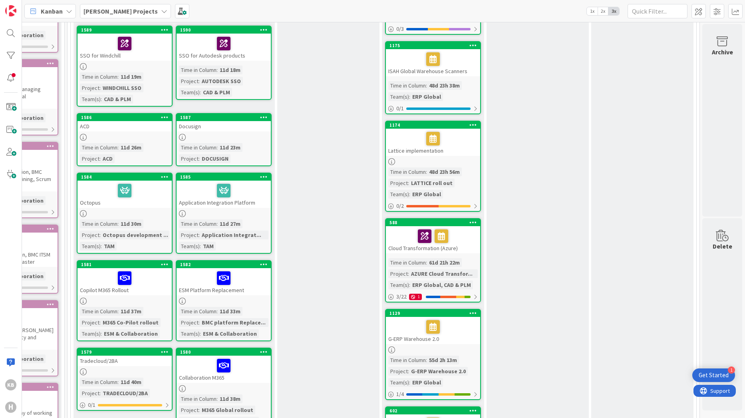
click at [239, 191] on div at bounding box center [223, 190] width 89 height 17
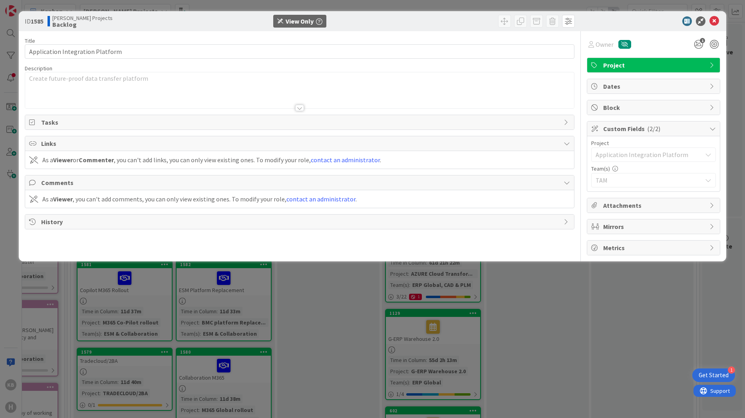
click at [346, 318] on div "ID 1585 [PERSON_NAME] Projects Backlog View Only Title 32 / 128 Application Int…" at bounding box center [372, 209] width 745 height 418
